Goal: Complete application form

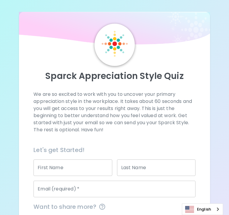
scroll to position [25, 0]
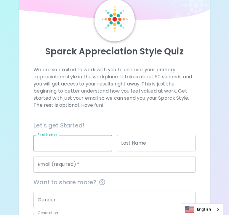
click at [65, 148] on input "First Name" at bounding box center [72, 143] width 79 height 17
type input "[PERSON_NAME]"
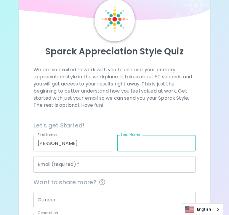
click at [127, 144] on input "Last Name" at bounding box center [156, 143] width 79 height 17
type input "Beckler"
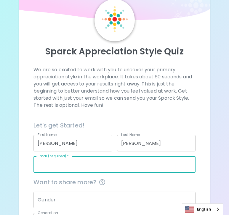
click at [84, 168] on input "Email (required)   *" at bounding box center [114, 164] width 162 height 17
type input "stephaniebeckler10@gmail.com"
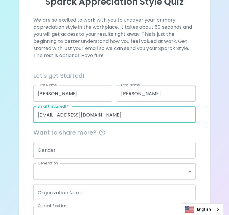
scroll to position [87, 0]
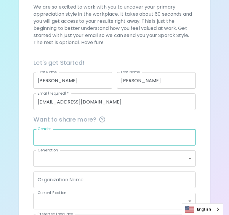
click at [129, 144] on input "Gender" at bounding box center [114, 137] width 162 height 17
click at [112, 126] on div "Gender Gender" at bounding box center [112, 134] width 167 height 21
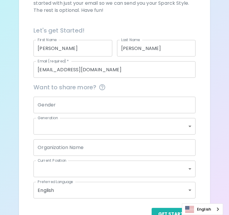
scroll to position [120, 0]
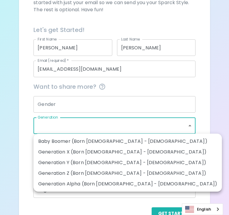
click at [112, 126] on body "Sparck Appreciation Style Quiz We are so excited to work with you to uncover yo…" at bounding box center [114, 56] width 229 height 352
click at [112, 126] on div at bounding box center [114, 107] width 229 height 215
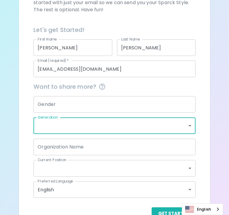
scroll to position [137, 0]
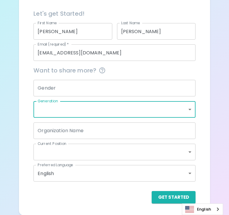
click at [78, 87] on input "Gender" at bounding box center [114, 88] width 162 height 17
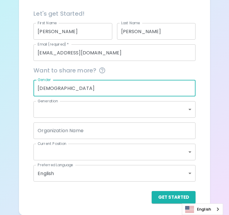
type input "Female"
click at [65, 120] on div "Organization Name Organization Name" at bounding box center [112, 128] width 167 height 21
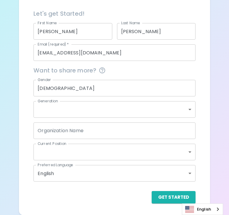
click at [65, 113] on body "Sparck Appreciation Style Quiz We are so excited to work with you to uncover yo…" at bounding box center [114, 39] width 229 height 352
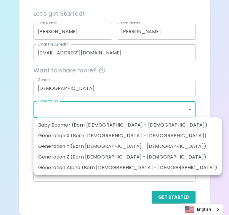
click at [77, 155] on li "Generation Z (Born 1997 - 2012)" at bounding box center [127, 157] width 188 height 11
type input "generation_z"
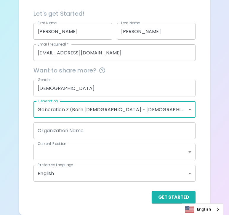
click at [72, 132] on input "Organization Name" at bounding box center [114, 131] width 162 height 17
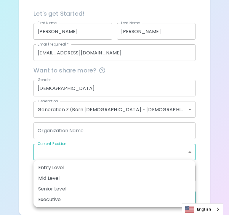
click at [78, 153] on body "Sparck Appreciation Style Quiz We are so excited to work with you to uncover yo…" at bounding box center [114, 39] width 229 height 352
click at [72, 117] on div at bounding box center [114, 107] width 229 height 215
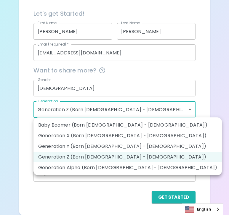
click at [71, 109] on body "Sparck Appreciation Style Quiz We are so excited to work with you to uncover yo…" at bounding box center [114, 39] width 229 height 352
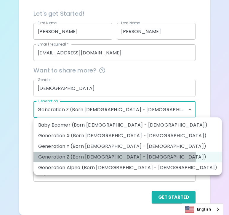
click at [65, 156] on li "Generation Z (Born 1997 - 2012)" at bounding box center [127, 157] width 188 height 11
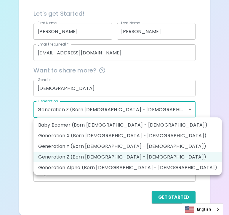
click at [68, 116] on body "Sparck Appreciation Style Quiz We are so excited to work with you to uncover yo…" at bounding box center [114, 39] width 229 height 352
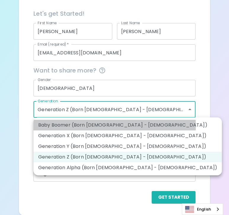
click at [78, 126] on li "Baby Boomer (Born 1946 - 1964)" at bounding box center [127, 125] width 188 height 11
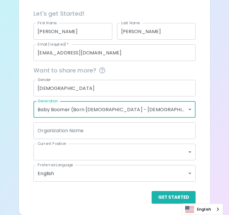
click at [71, 113] on body "Sparck Appreciation Style Quiz We are so excited to work with you to uncover yo…" at bounding box center [114, 39] width 229 height 352
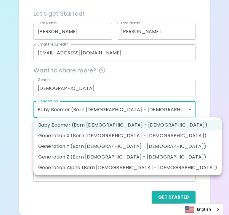
click at [71, 158] on li "Generation Z (Born 1997 - 2012)" at bounding box center [127, 157] width 188 height 11
type input "generation_z"
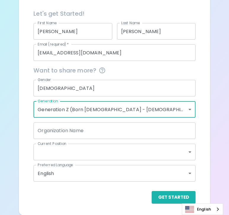
click at [70, 151] on body "Sparck Appreciation Style Quiz We are so excited to work with you to uncover yo…" at bounding box center [114, 39] width 229 height 352
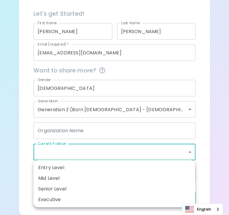
click at [70, 151] on div at bounding box center [114, 107] width 229 height 215
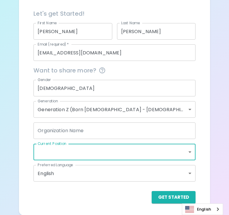
click at [77, 131] on input "Organization Name" at bounding box center [114, 131] width 162 height 17
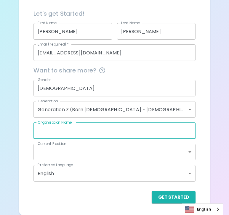
click at [25, 154] on div "Sparck Appreciation Style Quiz We are so excited to work with you to uncover yo…" at bounding box center [114, 45] width 191 height 340
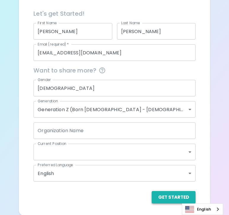
click at [170, 194] on button "Get Started" at bounding box center [174, 197] width 44 height 12
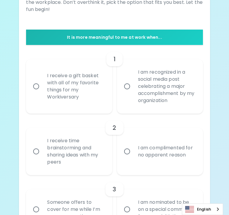
scroll to position [111, 0]
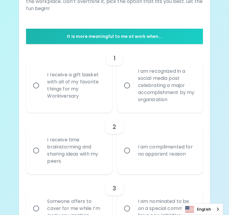
click at [98, 80] on div "I receive a gift basket with all of my favorite things for my Workiversary" at bounding box center [75, 85] width 66 height 43
click at [42, 80] on input "I receive a gift basket with all of my favorite things for my Workiversary" at bounding box center [36, 85] width 12 height 12
radio input "true"
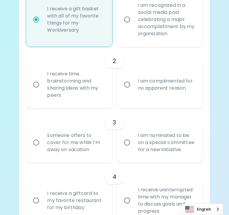
scroll to position [177, 0]
click at [110, 88] on div "I receive time brainstorming and sharing ideas with my peers" at bounding box center [69, 84] width 86 height 47
click at [98, 85] on div "I receive time brainstorming and sharing ideas with my peers" at bounding box center [75, 84] width 66 height 43
click at [42, 85] on input "I receive time brainstorming and sharing ideas with my peers" at bounding box center [36, 84] width 12 height 12
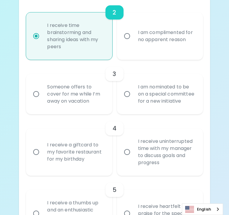
scroll to position [226, 0]
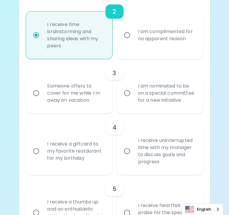
radio input "true"
click at [127, 96] on label "I am nominated to be on a special committee for a new initiative" at bounding box center [157, 93] width 86 height 40
click at [127, 96] on input "I am nominated to be on a special committee for a new initiative" at bounding box center [127, 93] width 12 height 12
radio input "false"
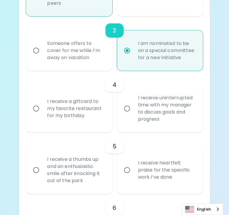
scroll to position [274, 0]
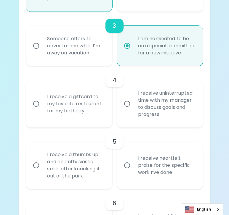
radio input "true"
click at [103, 101] on div "I receive a giftcard to my favorite restaurant for my birthday" at bounding box center [75, 104] width 66 height 36
click at [42, 101] on input "I receive a giftcard to my favorite restaurant for my birthday" at bounding box center [36, 104] width 12 height 12
radio input "false"
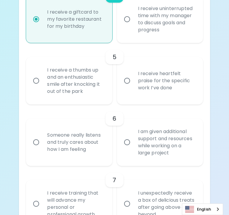
scroll to position [358, 0]
radio input "true"
click at [137, 36] on div "I receive uninterrupted time with my manager to discuss goals and progress" at bounding box center [166, 19] width 66 height 43
click at [133, 26] on input "I receive uninterrupted time with my manager to discuss goals and progress" at bounding box center [127, 19] width 12 height 12
radio input "false"
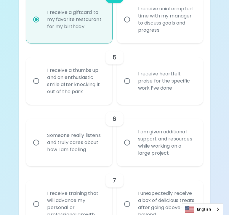
radio input "false"
radio input "true"
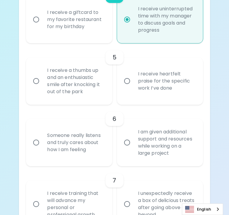
radio input "true"
click at [135, 86] on div "I receive heartfelt praise for the specific work I’ve done" at bounding box center [166, 81] width 66 height 36
click at [133, 86] on input "I receive heartfelt praise for the specific work I’ve done" at bounding box center [127, 81] width 12 height 12
radio input "false"
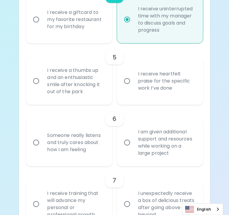
radio input "false"
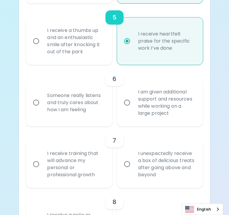
scroll to position [406, 0]
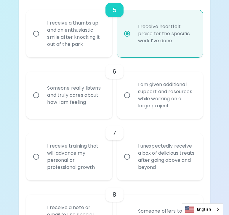
radio input "true"
click at [102, 91] on div "Someone really listens and truly cares about how I am feeling" at bounding box center [75, 96] width 66 height 36
click at [42, 91] on input "Someone really listens and truly cares about how I am feeling" at bounding box center [36, 95] width 12 height 12
radio input "false"
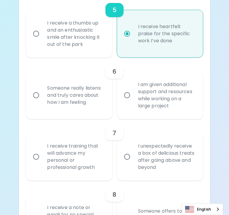
radio input "false"
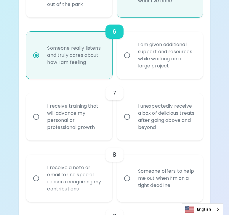
scroll to position [453, 0]
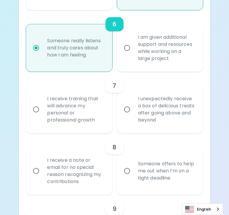
radio input "true"
click at [104, 113] on div "I receive training that will advance my personal or professional growth" at bounding box center [75, 109] width 66 height 43
click at [42, 113] on input "I receive training that will advance my personal or professional growth" at bounding box center [36, 109] width 12 height 12
radio input "false"
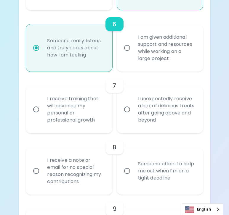
radio input "false"
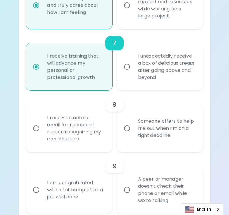
scroll to position [500, 0]
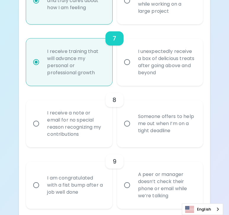
radio input "true"
click at [135, 71] on div "I unexpectedly receive a box of delicious treats after going above and beyond" at bounding box center [166, 62] width 66 height 43
click at [133, 68] on input "I unexpectedly receive a box of delicious treats after going above and beyond" at bounding box center [127, 62] width 12 height 12
radio input "false"
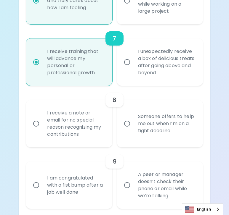
radio input "false"
radio input "true"
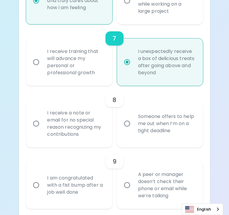
radio input "true"
click at [94, 54] on div "I receive training that will advance my personal or professional growth" at bounding box center [75, 62] width 66 height 43
click at [42, 56] on input "I receive training that will advance my personal or professional growth" at bounding box center [36, 62] width 12 height 12
radio input "false"
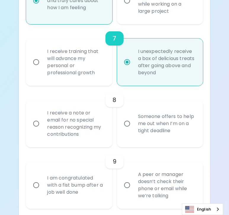
radio input "false"
radio input "true"
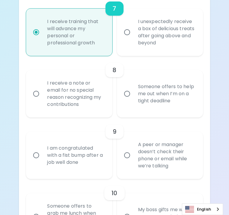
scroll to position [529, 0]
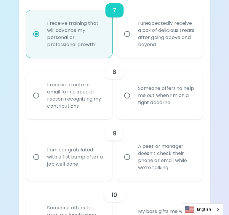
radio input "true"
click at [147, 103] on div "Someone offers to help me out when I’m on a tight deadline" at bounding box center [166, 96] width 66 height 36
click at [133, 102] on input "Someone offers to help me out when I’m on a tight deadline" at bounding box center [127, 95] width 12 height 12
radio input "false"
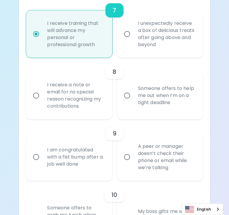
radio input "false"
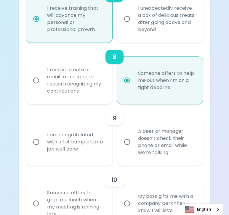
scroll to position [576, 0]
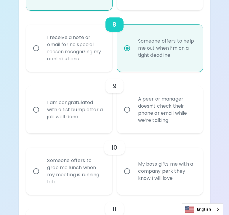
radio input "true"
click at [100, 53] on div "I receive a note or email for no special reason recognizing my contributions" at bounding box center [75, 48] width 66 height 43
click at [42, 53] on input "I receive a note or email for no special reason recognizing my contributions" at bounding box center [36, 48] width 12 height 12
radio input "false"
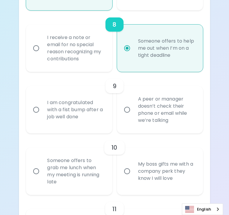
radio input "false"
radio input "true"
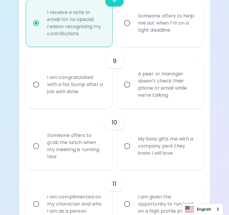
scroll to position [602, 0]
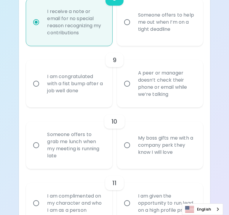
radio input "true"
click at [138, 72] on div "A peer or manager doesn’t check their phone or email while we’re talking" at bounding box center [166, 84] width 66 height 43
click at [133, 78] on input "A peer or manager doesn’t check their phone or email while we’re talking" at bounding box center [127, 84] width 12 height 12
radio input "false"
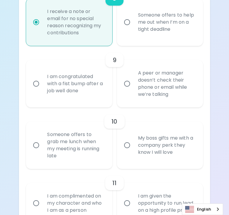
radio input "false"
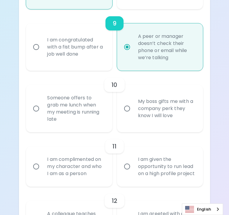
scroll to position [650, 0]
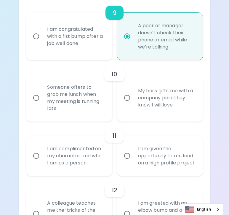
radio input "true"
click at [131, 92] on input "My boss gifts me with a company perk they know I will love" at bounding box center [127, 98] width 12 height 12
radio input "false"
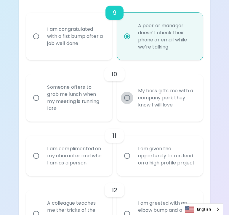
radio input "false"
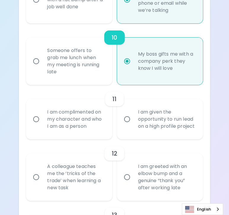
scroll to position [697, 0]
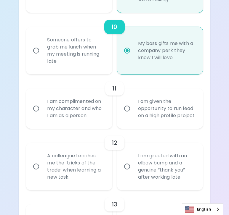
radio input "true"
click at [106, 103] on div "I am complimented on my character and who I am as a person" at bounding box center [75, 109] width 66 height 36
click at [42, 103] on input "I am complimented on my character and who I am as a person" at bounding box center [36, 109] width 12 height 12
radio input "false"
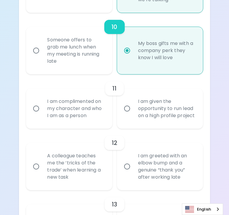
radio input "false"
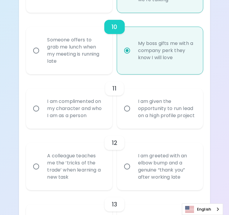
radio input "false"
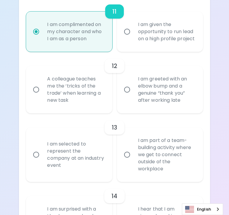
scroll to position [778, 0]
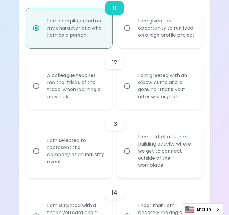
radio input "true"
click at [88, 91] on div "A colleague teaches me the ‘tricks of the trade’ when learning a new task" at bounding box center [75, 86] width 66 height 43
click at [42, 91] on input "A colleague teaches me the ‘tricks of the trade’ when learning a new task" at bounding box center [36, 86] width 12 height 12
radio input "false"
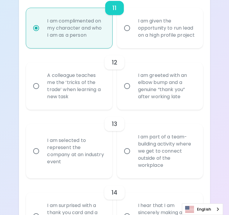
radio input "false"
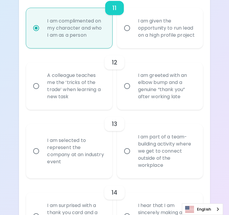
radio input "false"
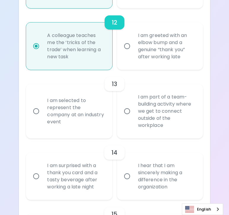
scroll to position [825, 0]
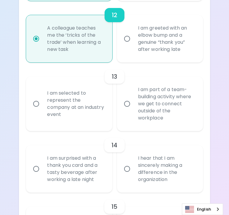
radio input "true"
click at [142, 96] on div "I am part of a team-building activity where we get to connect outside of the wo…" at bounding box center [166, 104] width 66 height 50
click at [133, 98] on input "I am part of a team-building activity where we get to connect outside of the wo…" at bounding box center [127, 104] width 12 height 12
radio input "false"
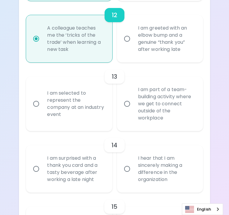
radio input "false"
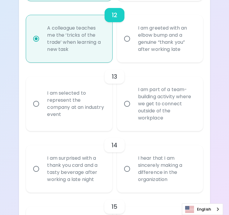
radio input "false"
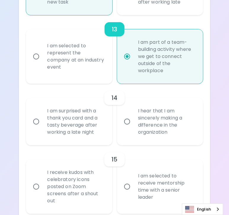
scroll to position [897, 0]
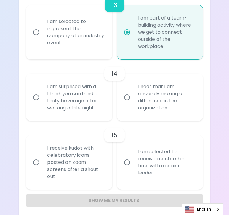
radio input "true"
click at [132, 96] on input "I hear that I am sincerely making a difference in the organization" at bounding box center [127, 97] width 12 height 12
radio input "false"
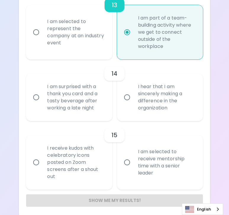
radio input "false"
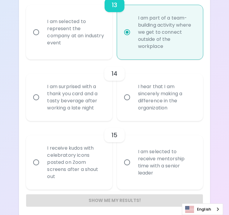
radio input "false"
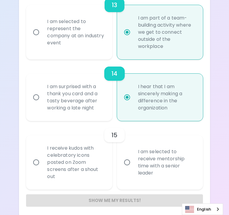
radio input "true"
click at [123, 151] on label "I am selected to receive mentorship time with a senior leader" at bounding box center [157, 162] width 86 height 55
click at [123, 156] on input "I am selected to receive mentorship time with a senior leader" at bounding box center [127, 162] width 12 height 12
radio input "false"
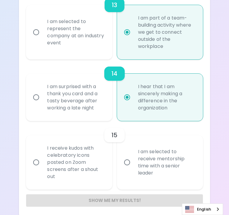
radio input "false"
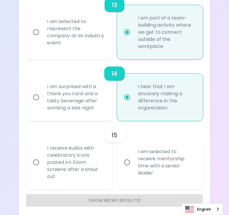
radio input "false"
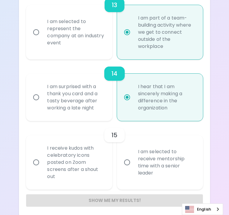
radio input "false"
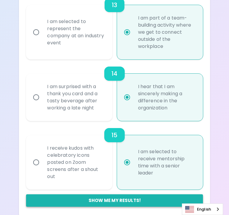
radio input "true"
click at [116, 195] on button "Show me my results!" at bounding box center [114, 201] width 177 height 12
radio input "false"
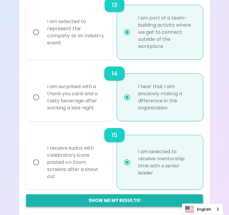
radio input "false"
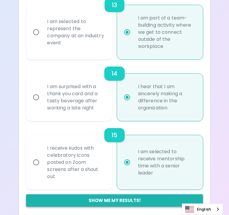
radio input "false"
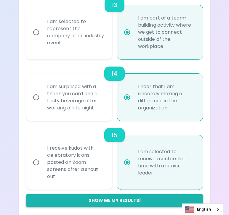
radio input "false"
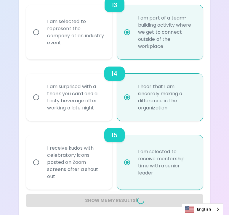
radio input "false"
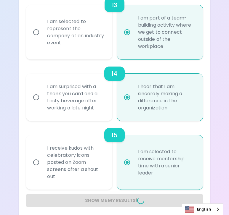
radio input "false"
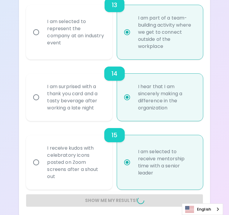
radio input "false"
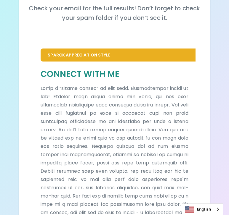
scroll to position [140, 0]
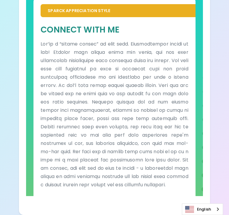
click at [65, 111] on p at bounding box center [115, 114] width 148 height 149
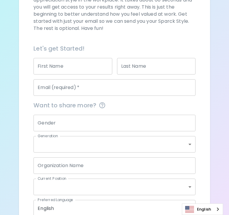
scroll to position [137, 0]
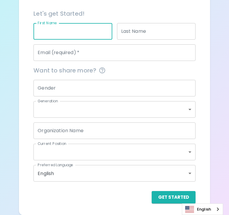
click at [83, 34] on input "First Name" at bounding box center [72, 31] width 79 height 17
type input "Stephanie"
type input "Beckler"
type input "stephaniebeckler10@gmail.com"
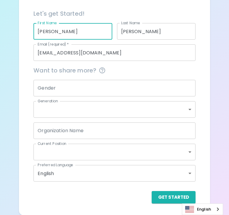
click at [87, 89] on input "Gender" at bounding box center [114, 88] width 162 height 17
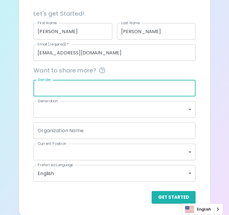
type input "Female"
click at [163, 202] on button "Get Started" at bounding box center [174, 197] width 44 height 12
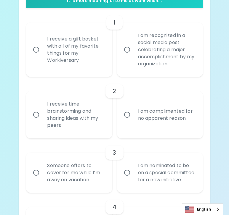
click at [93, 46] on div "I receive a gift basket with all of my favorite things for my Workiversary" at bounding box center [75, 49] width 66 height 43
click at [42, 46] on input "I receive a gift basket with all of my favorite things for my Workiversary" at bounding box center [36, 50] width 12 height 12
radio input "true"
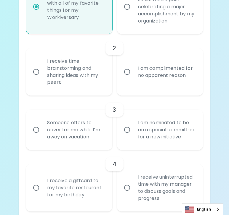
scroll to position [203, 0]
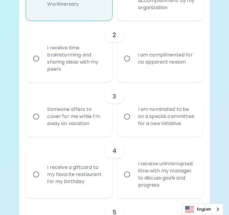
click at [98, 57] on div "I receive time brainstorming and sharing ideas with my peers" at bounding box center [75, 58] width 66 height 43
click at [42, 57] on input "I receive time brainstorming and sharing ideas with my peers" at bounding box center [36, 58] width 12 height 12
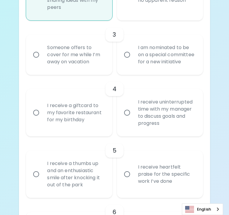
scroll to position [266, 0]
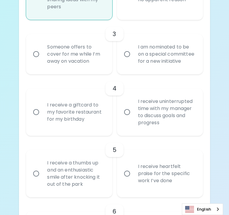
radio input "true"
click at [145, 52] on div "I am nominated to be on a special committee for a new initiative" at bounding box center [166, 54] width 66 height 36
click at [133, 52] on input "I am nominated to be on a special committee for a new initiative" at bounding box center [127, 54] width 12 height 12
radio input "false"
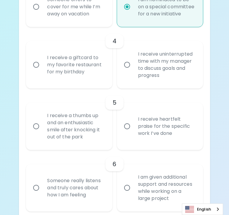
radio input "true"
click at [95, 13] on div "Someone offers to cover for me while I’m away on vacation" at bounding box center [75, 7] width 66 height 36
click at [42, 13] on input "Someone offers to cover for me while I’m away on vacation" at bounding box center [36, 7] width 12 height 12
radio input "false"
radio input "true"
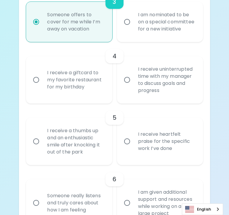
scroll to position [299, 0]
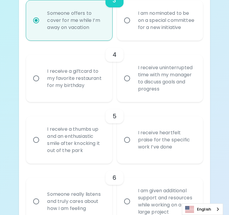
radio input "true"
click at [125, 23] on label "I am nominated to be on a special committee for a new initiative" at bounding box center [157, 20] width 86 height 40
click at [125, 23] on input "I am nominated to be on a special committee for a new initiative" at bounding box center [127, 20] width 12 height 12
radio input "false"
radio input "true"
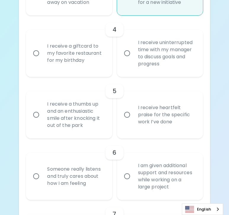
radio input "true"
click at [93, 61] on div "I receive a giftcard to my favorite restaurant for my birthday" at bounding box center [75, 54] width 66 height 36
click at [42, 60] on input "I receive a giftcard to my favorite restaurant for my birthday" at bounding box center [36, 53] width 12 height 12
radio input "false"
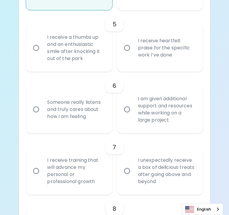
scroll to position [394, 0]
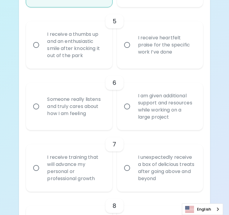
radio input "true"
click at [135, 54] on div "I receive heartfelt praise for the specific work I’ve done" at bounding box center [166, 45] width 66 height 36
click at [133, 51] on input "I receive heartfelt praise for the specific work I’ve done" at bounding box center [127, 45] width 12 height 12
radio input "false"
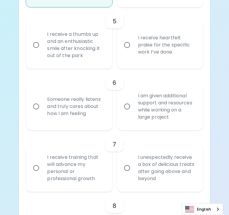
radio input "false"
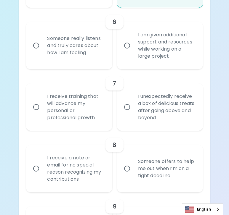
radio input "true"
click at [99, 50] on div "Someone really listens and truly cares about how I am feeling" at bounding box center [75, 46] width 66 height 36
click at [42, 50] on input "Someone really listens and truly cares about how I am feeling" at bounding box center [36, 45] width 12 height 12
radio input "false"
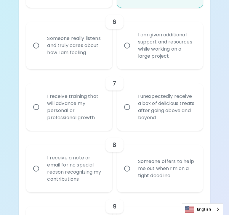
radio input "false"
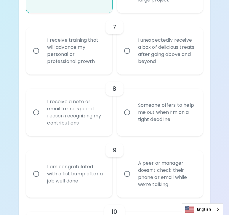
scroll to position [518, 0]
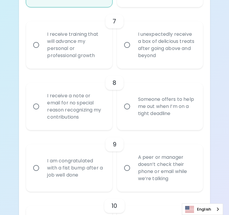
radio input "true"
click at [99, 50] on div "I receive training that will advance my personal or professional growth" at bounding box center [75, 45] width 66 height 43
click at [42, 50] on input "I receive training that will advance my personal or professional growth" at bounding box center [36, 45] width 12 height 12
radio input "false"
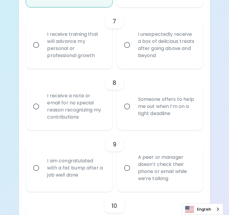
radio input "false"
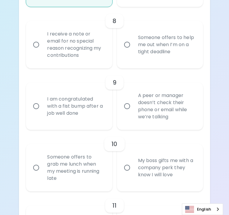
scroll to position [580, 0]
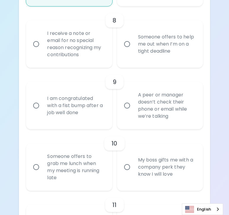
radio input "true"
click at [99, 50] on div "I receive a note or email for no special reason recognizing my contributions" at bounding box center [75, 44] width 66 height 43
click at [42, 50] on input "I receive a note or email for no special reason recognizing my contributions" at bounding box center [36, 44] width 12 height 12
radio input "false"
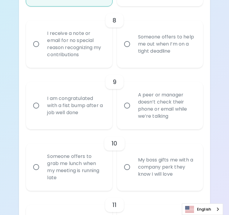
radio input "false"
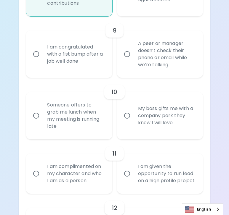
scroll to position [633, 0]
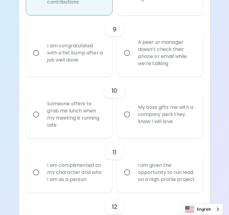
radio input "true"
click at [133, 52] on input "A peer or manager doesn’t check their phone or email while we’re talking" at bounding box center [127, 53] width 12 height 12
radio input "false"
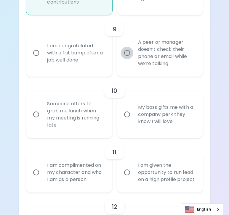
radio input "false"
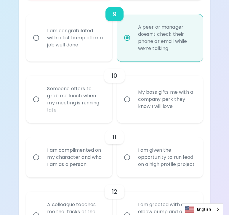
scroll to position [680, 0]
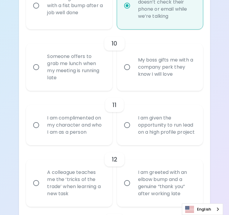
radio input "true"
click at [133, 61] on input "My boss gifts me with a company perk they know I will love" at bounding box center [127, 67] width 12 height 12
radio input "false"
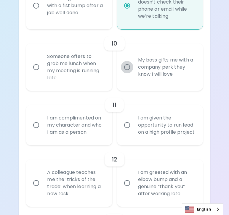
radio input "false"
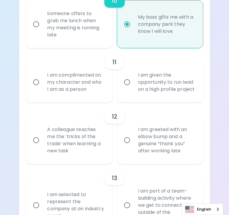
scroll to position [728, 0]
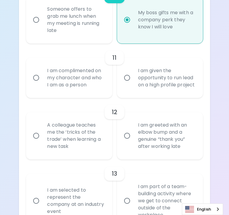
radio input "true"
click at [97, 76] on div "I am complimented on my character and who I am as a person" at bounding box center [75, 78] width 66 height 36
click at [42, 76] on input "I am complimented on my character and who I am as a person" at bounding box center [36, 78] width 12 height 12
radio input "false"
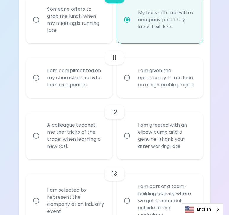
radio input "false"
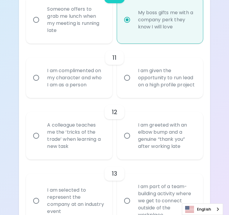
radio input "false"
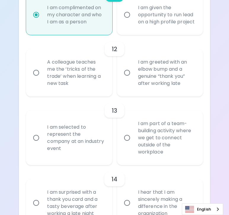
radio input "true"
click at [97, 76] on div "A colleague teaches me the ‘tricks of the trade’ when learning a new task" at bounding box center [75, 73] width 66 height 43
click at [42, 76] on input "A colleague teaches me the ‘tricks of the trade’ when learning a new task" at bounding box center [36, 73] width 12 height 12
radio input "false"
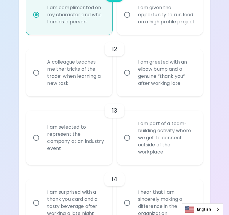
radio input "false"
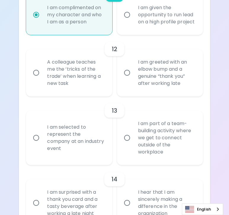
radio input "false"
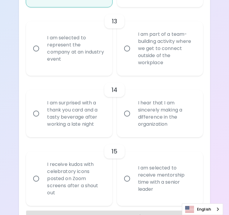
scroll to position [881, 0]
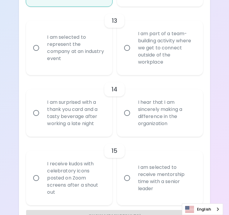
radio input "true"
click at [158, 56] on div "I am part of a team-building activity where we get to connect outside of the wo…" at bounding box center [166, 48] width 66 height 50
click at [133, 54] on input "I am part of a team-building activity where we get to connect outside of the wo…" at bounding box center [127, 48] width 12 height 12
radio input "false"
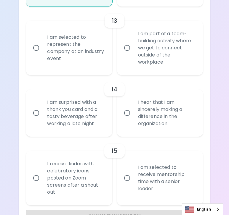
radio input "false"
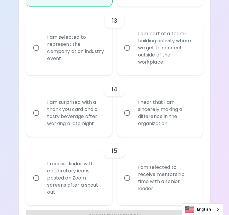
radio input "false"
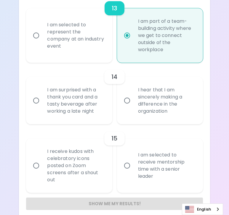
scroll to position [897, 0]
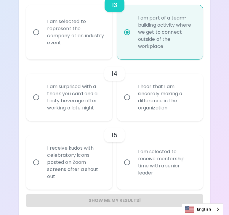
radio input "true"
click at [157, 83] on div "I hear that I am sincerely making a difference in the organization" at bounding box center [166, 97] width 66 height 43
click at [133, 91] on input "I hear that I am sincerely making a difference in the organization" at bounding box center [127, 97] width 12 height 12
radio input "false"
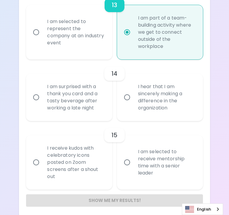
radio input "false"
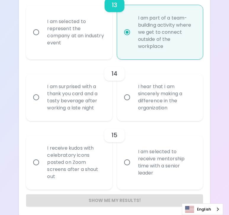
radio input "false"
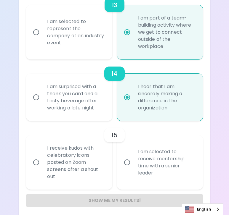
radio input "true"
click at [144, 164] on div "I am selected to receive mentorship time with a senior leader" at bounding box center [166, 162] width 66 height 43
click at [133, 164] on input "I am selected to receive mentorship time with a senior leader" at bounding box center [127, 162] width 12 height 12
radio input "false"
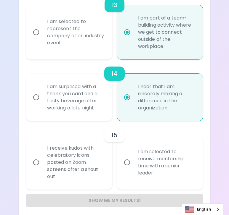
radio input "false"
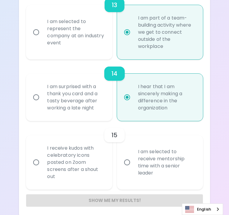
radio input "false"
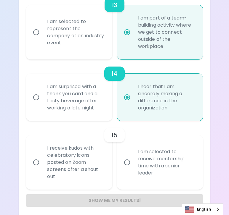
radio input "false"
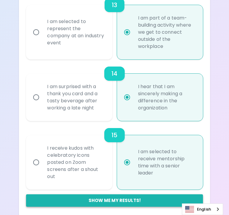
radio input "true"
click at [126, 195] on button "Show me my results!" at bounding box center [114, 201] width 177 height 12
radio input "false"
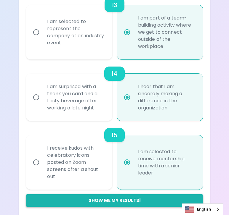
radio input "false"
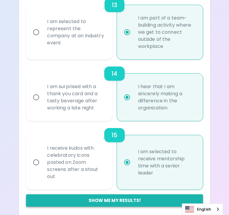
radio input "false"
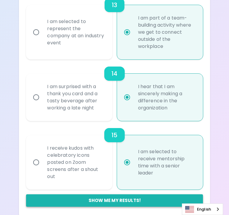
radio input "false"
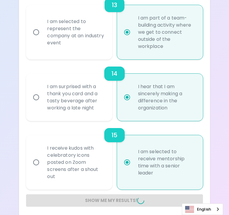
radio input "false"
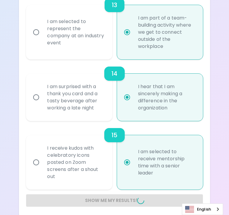
radio input "false"
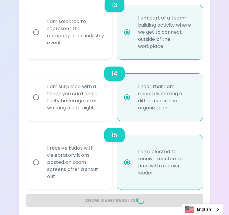
radio input "false"
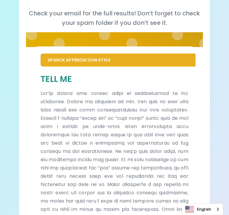
scroll to position [0, 0]
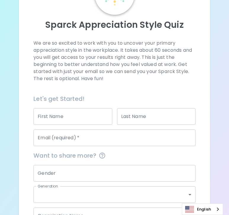
scroll to position [137, 0]
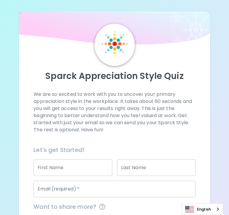
scroll to position [137, 0]
